Goal: Task Accomplishment & Management: Manage account settings

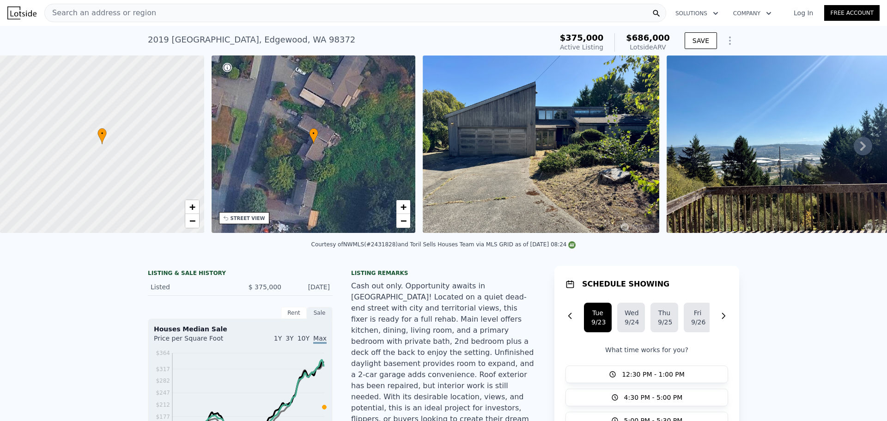
click at [725, 39] on icon "Show Options" at bounding box center [729, 40] width 11 height 11
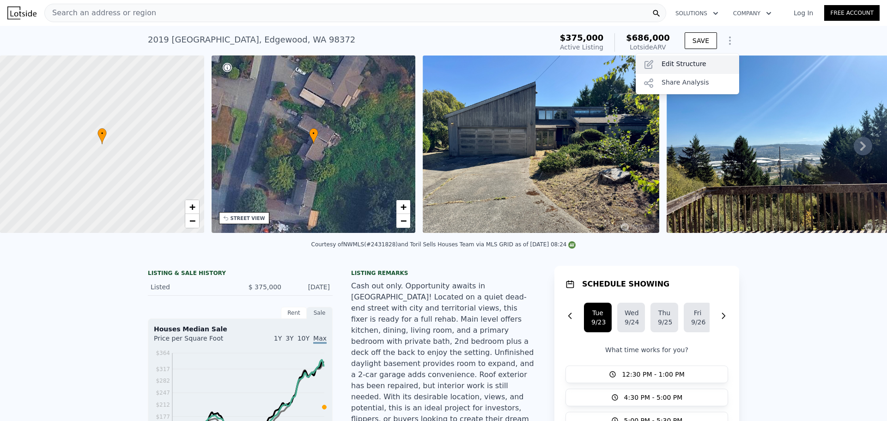
click at [679, 65] on div "Edit Structure" at bounding box center [686, 64] width 103 height 18
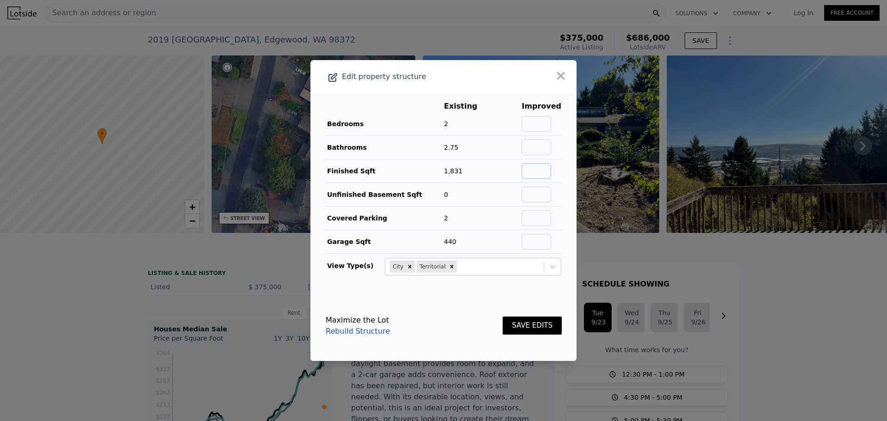
click at [537, 165] on input "text" at bounding box center [536, 171] width 30 height 16
type input "2700"
click at [502, 316] on button "SAVE EDITS" at bounding box center [531, 325] width 59 height 18
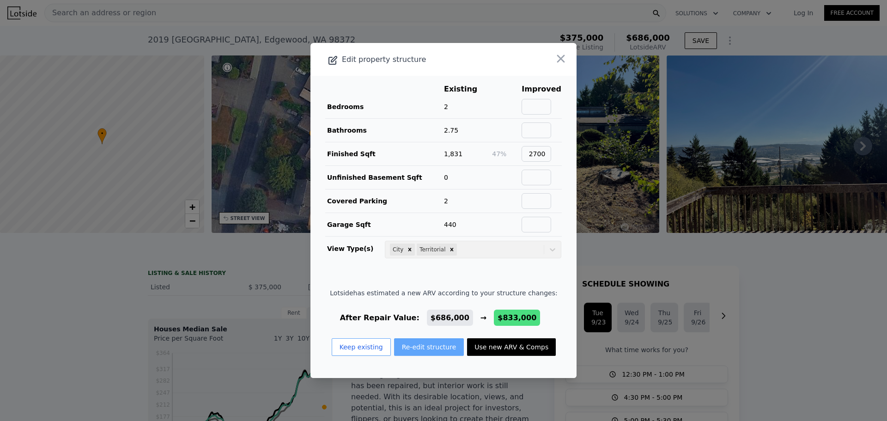
click at [410, 345] on button "Re-edit structure" at bounding box center [429, 347] width 70 height 18
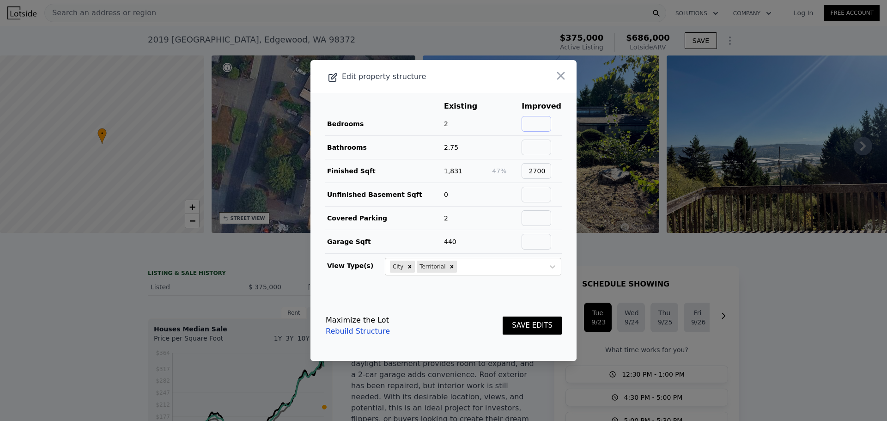
click at [532, 127] on input "text" at bounding box center [536, 124] width 30 height 16
type input "4"
click at [542, 145] on input "text" at bounding box center [536, 147] width 30 height 16
type input "4"
type input "3.75"
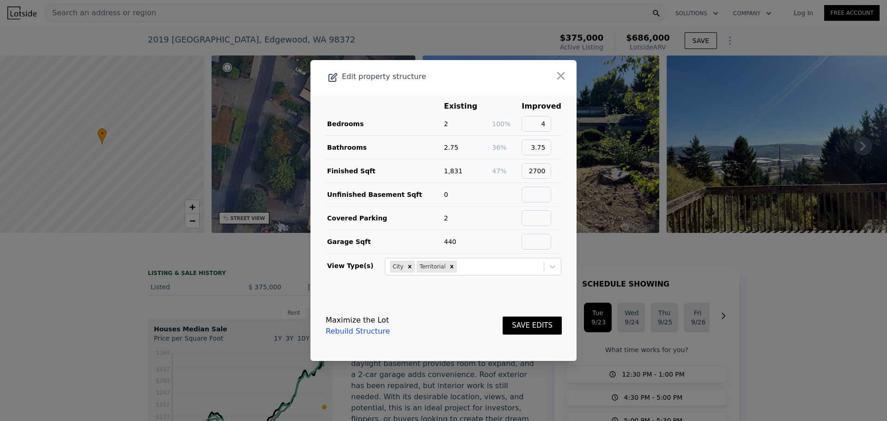
click at [527, 327] on button "SAVE EDITS" at bounding box center [531, 325] width 59 height 18
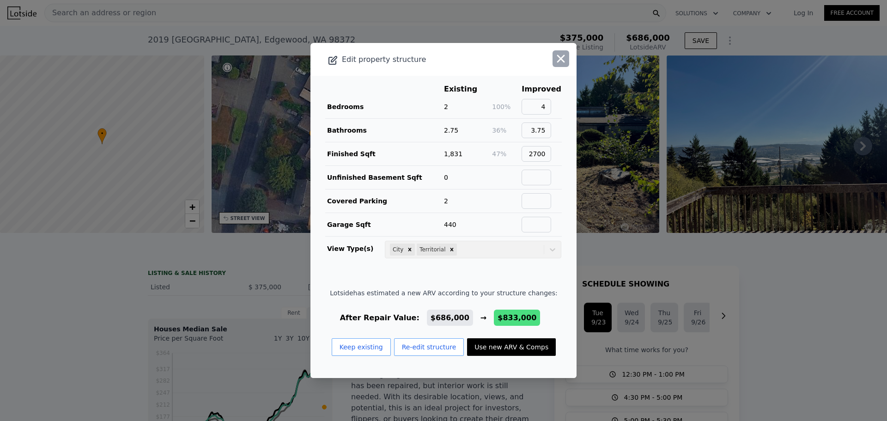
click at [557, 58] on icon "button" at bounding box center [561, 59] width 8 height 8
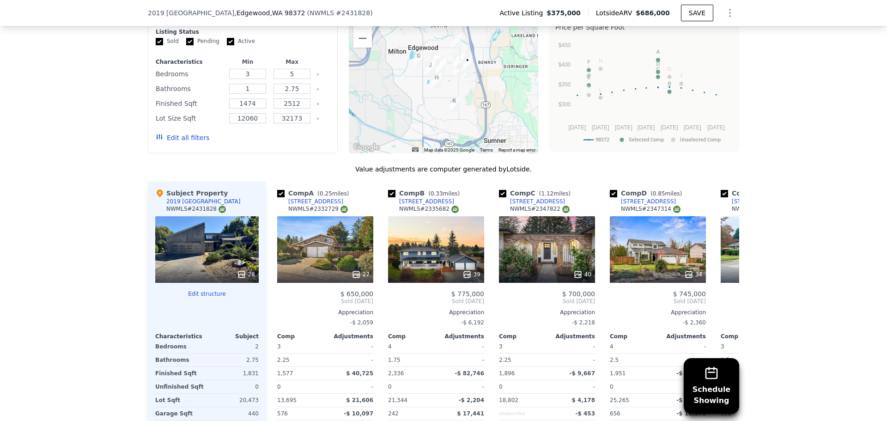
scroll to position [1336, 0]
